Goal: Transaction & Acquisition: Purchase product/service

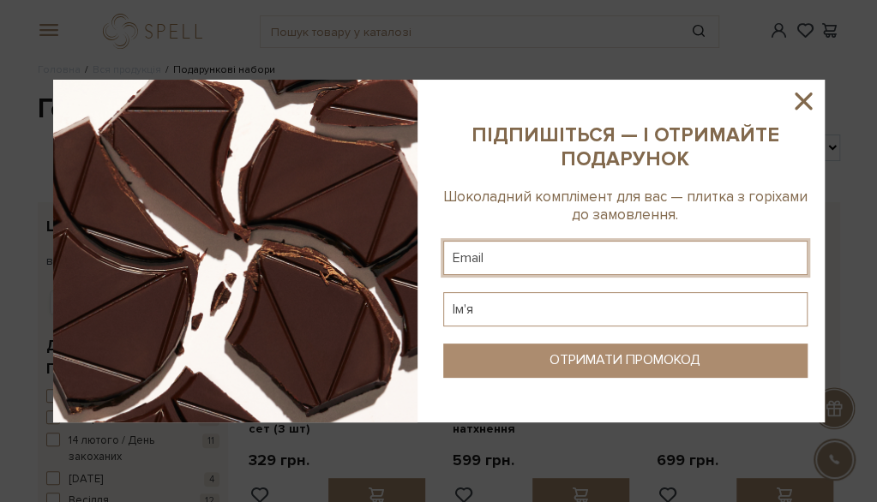
click at [583, 249] on input "text" at bounding box center [625, 258] width 364 height 34
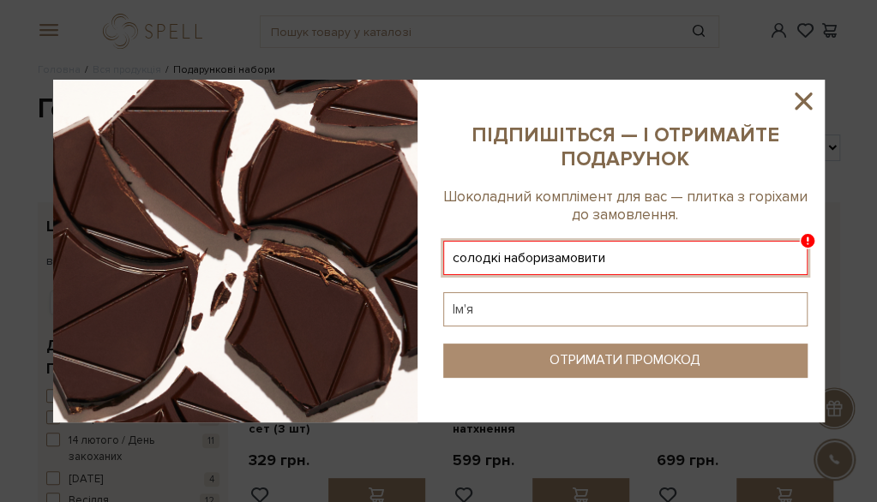
click at [562, 261] on input "солодкі наборизамовити" at bounding box center [625, 258] width 364 height 34
click at [561, 261] on input "солодкі наборизамовити" at bounding box center [625, 258] width 364 height 34
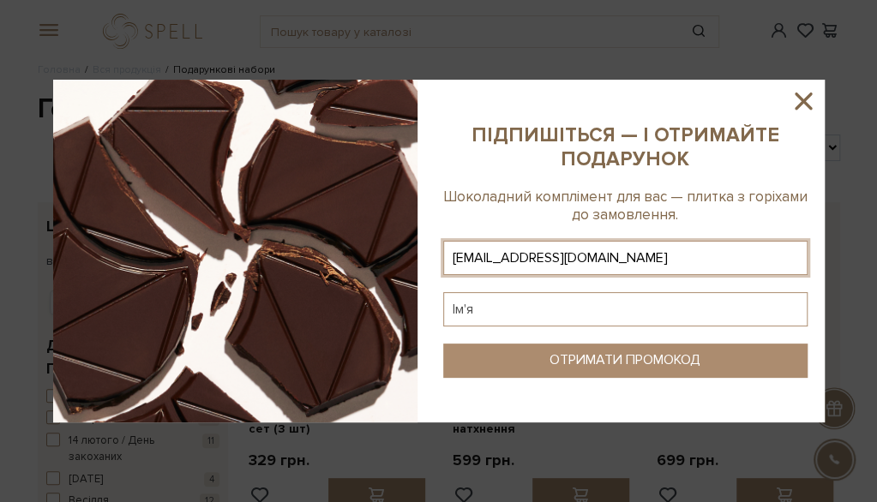
type input "gnatkovmikola17@gmail.com"
click at [553, 316] on input "text" at bounding box center [625, 309] width 364 height 34
type input "Микола"
click at [552, 366] on div "ОТРИМАТИ ПРОМОКОД" at bounding box center [624, 360] width 151 height 16
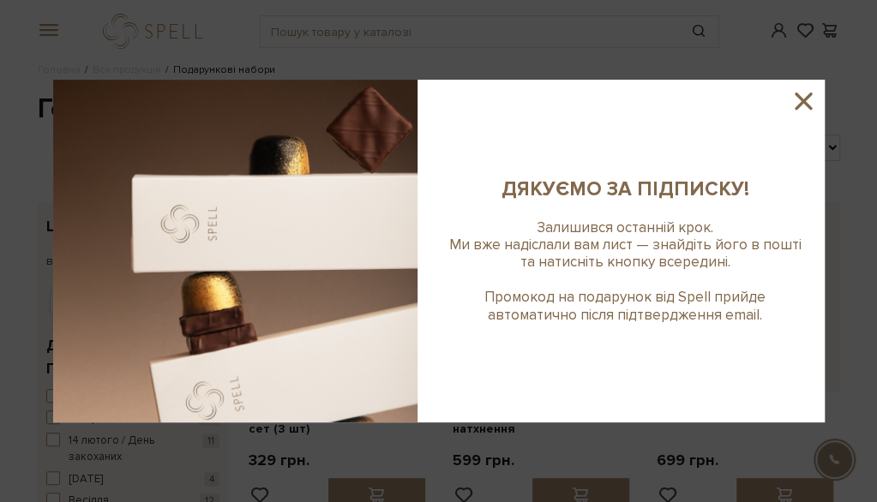
click at [796, 100] on icon at bounding box center [803, 101] width 29 height 29
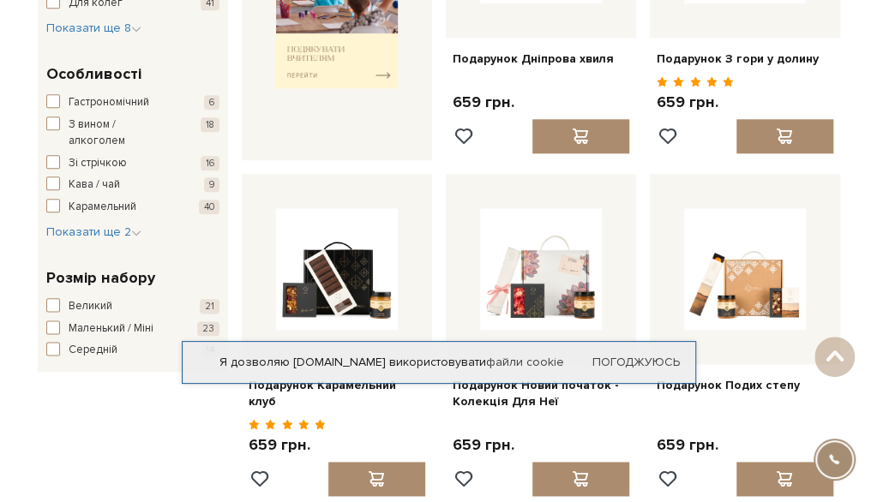
scroll to position [943, 0]
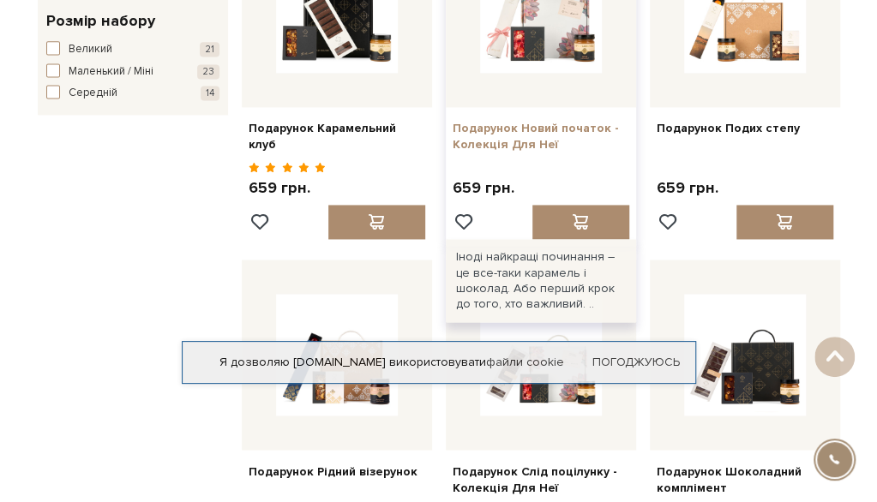
click at [525, 126] on link "Подарунок Новий початок - Колекція Для Неї" at bounding box center [541, 136] width 177 height 31
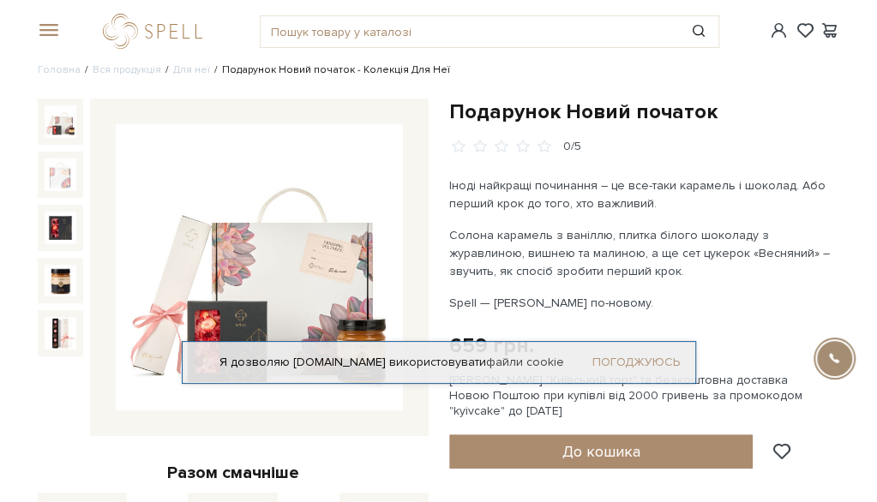
click at [623, 357] on link "Погоджуюсь" at bounding box center [635, 362] width 87 height 15
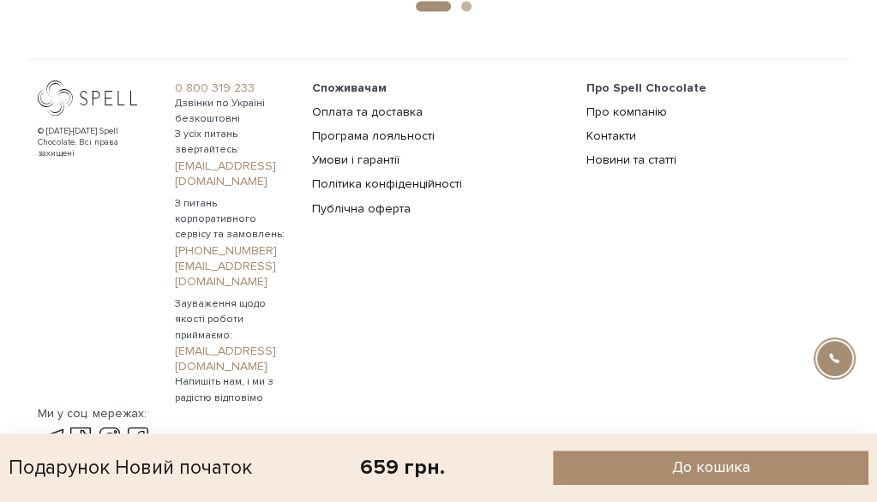
scroll to position [995, 0]
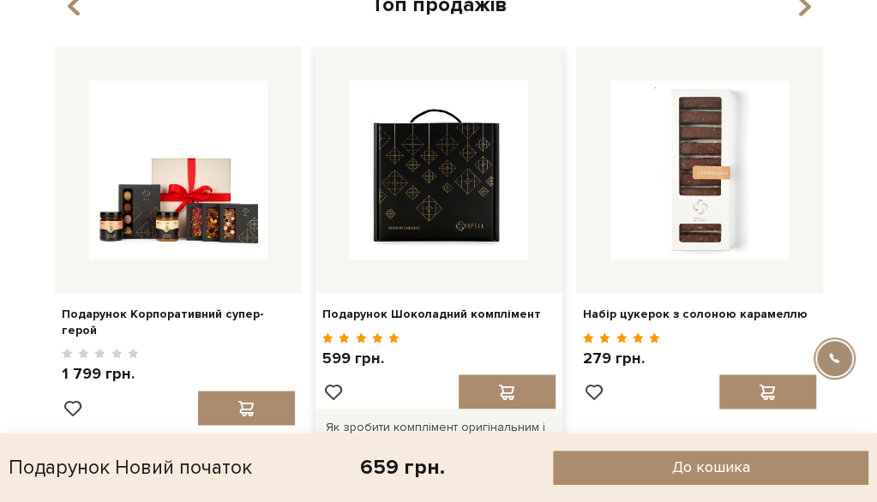
click at [490, 188] on img at bounding box center [439, 170] width 178 height 178
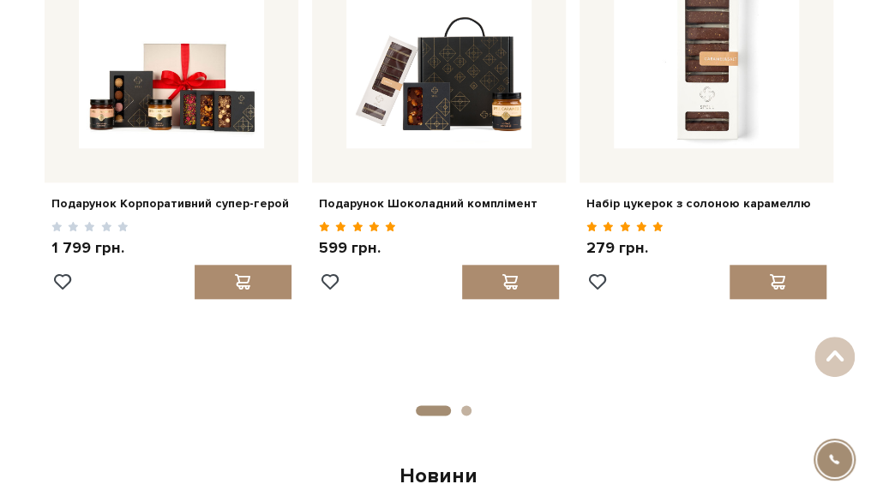
scroll to position [686, 0]
